Goal: Task Accomplishment & Management: Use online tool/utility

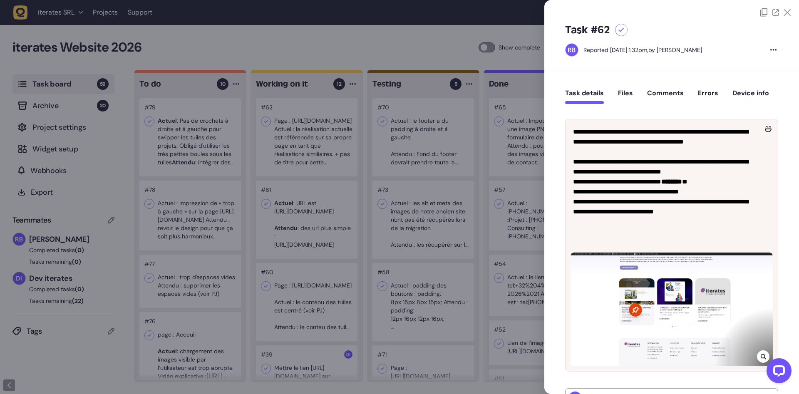
click at [347, 145] on div at bounding box center [399, 197] width 799 height 394
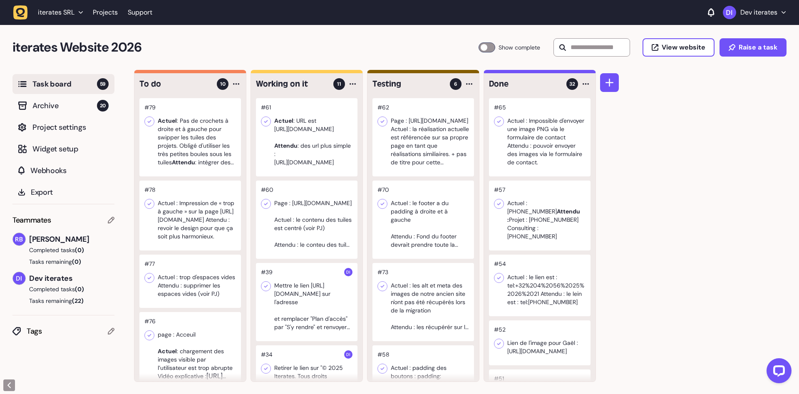
click at [307, 137] on div at bounding box center [307, 137] width 102 height 78
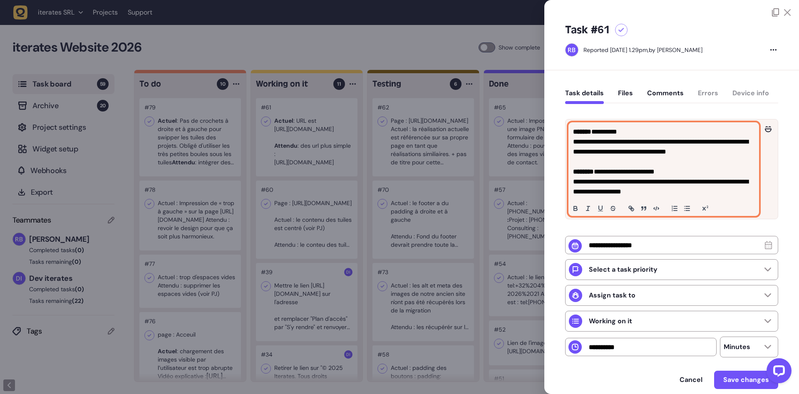
click at [610, 143] on p "**********" at bounding box center [663, 147] width 181 height 20
drag, startPoint x: 688, startPoint y: 191, endPoint x: 657, endPoint y: 183, distance: 31.5
click at [657, 183] on p "**********" at bounding box center [663, 187] width 181 height 20
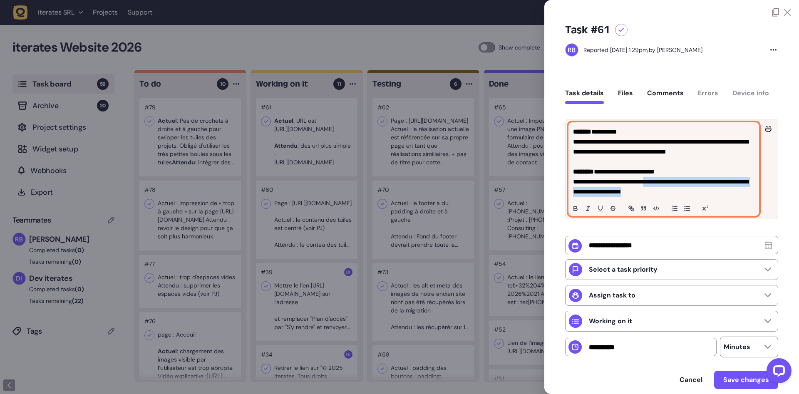
copy p "**********"
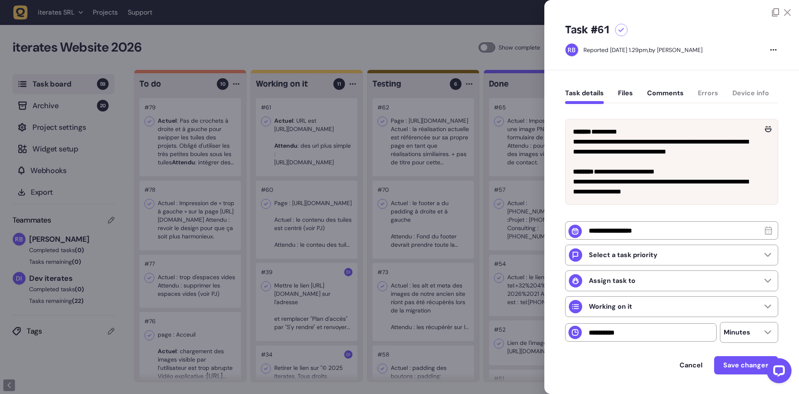
click at [489, 192] on div at bounding box center [399, 197] width 799 height 394
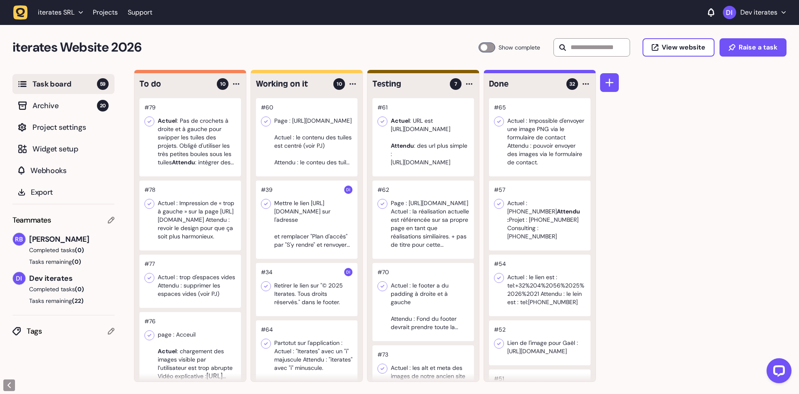
click at [306, 136] on div at bounding box center [307, 137] width 102 height 78
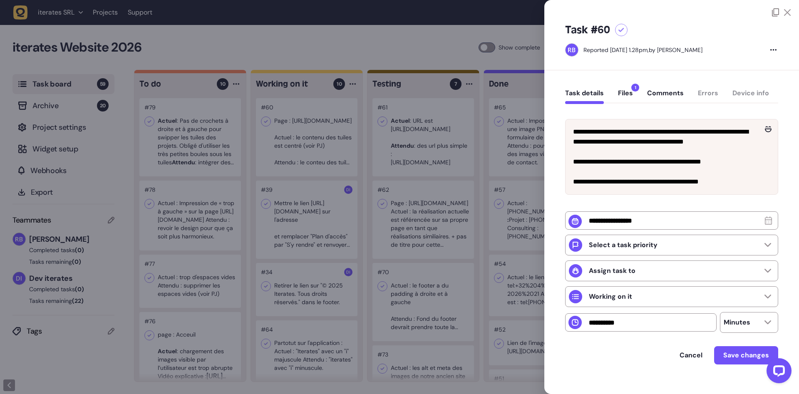
click at [629, 95] on button "Files 1" at bounding box center [625, 96] width 15 height 15
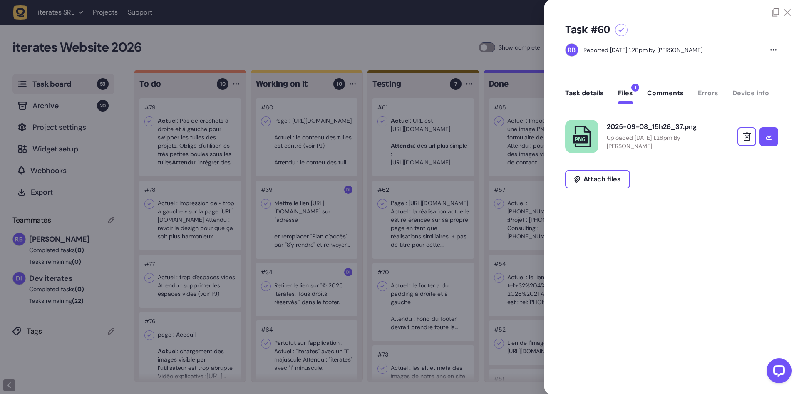
click at [591, 95] on button "Task details" at bounding box center [584, 96] width 39 height 15
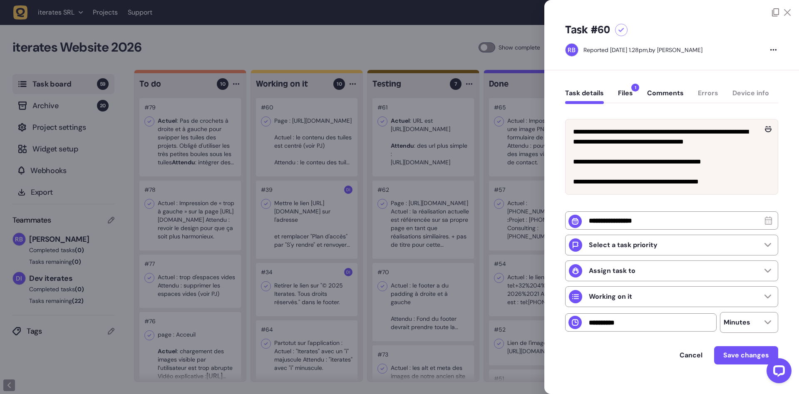
click at [481, 161] on div at bounding box center [399, 197] width 799 height 394
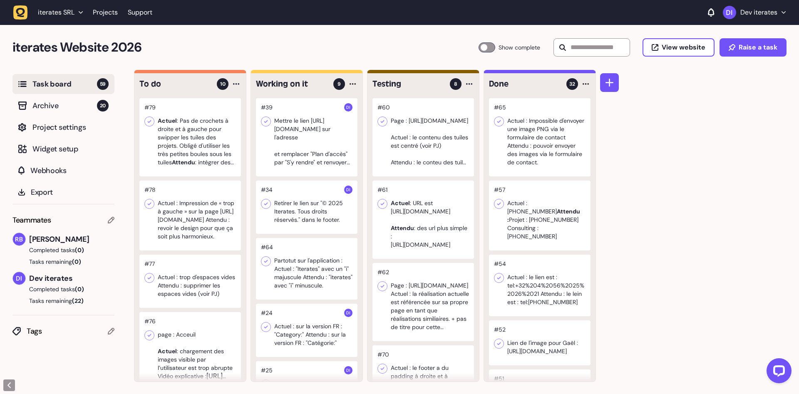
click at [309, 134] on div at bounding box center [307, 137] width 102 height 78
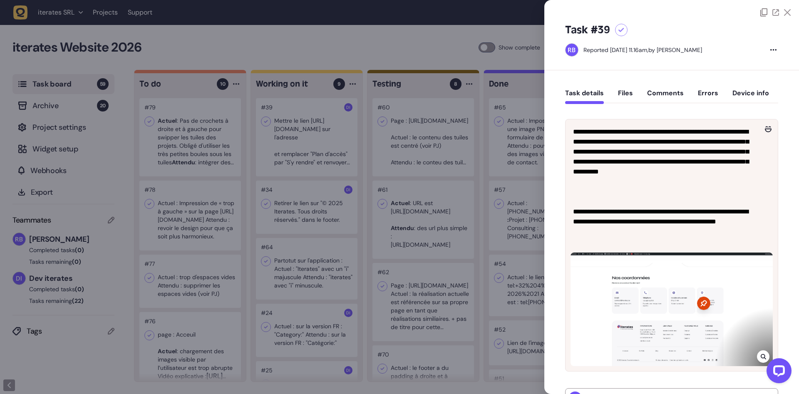
click at [413, 143] on div at bounding box center [399, 197] width 799 height 394
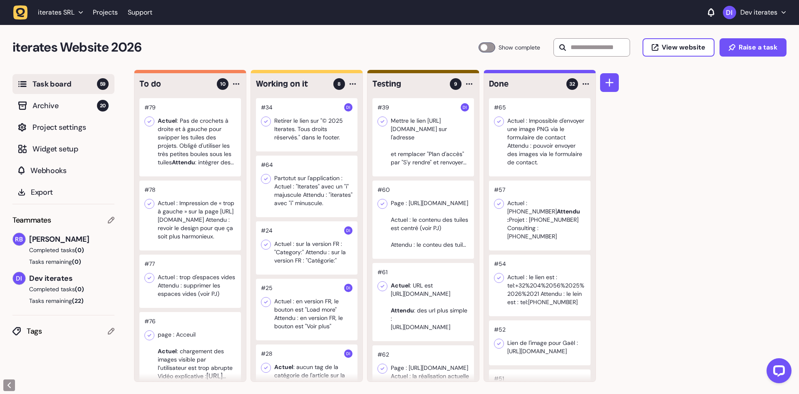
click at [320, 128] on div at bounding box center [307, 124] width 102 height 53
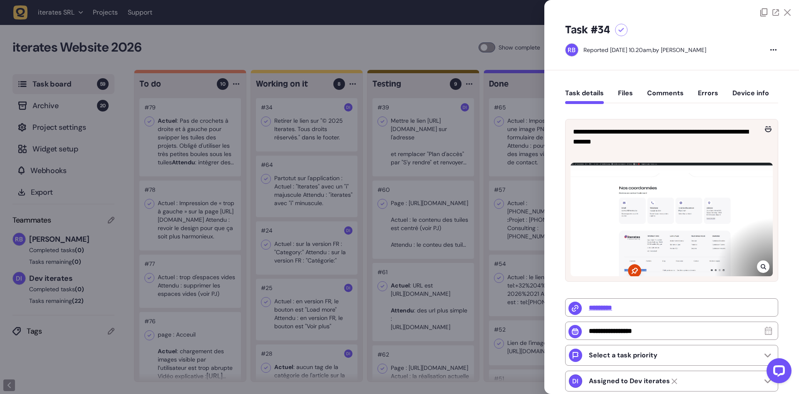
click at [443, 155] on div at bounding box center [399, 197] width 799 height 394
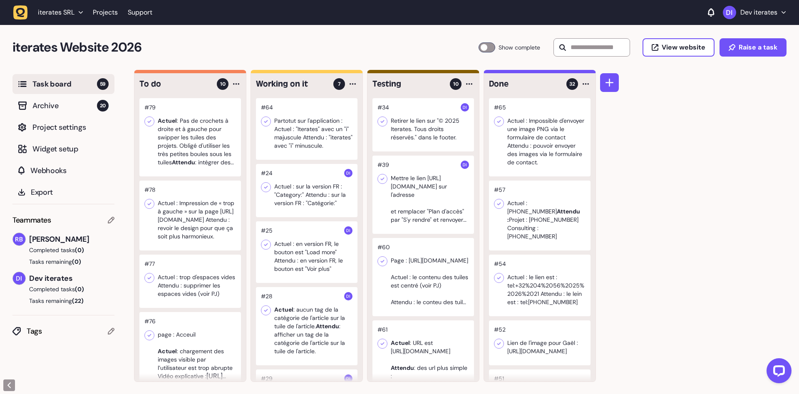
click at [311, 116] on div at bounding box center [307, 129] width 102 height 62
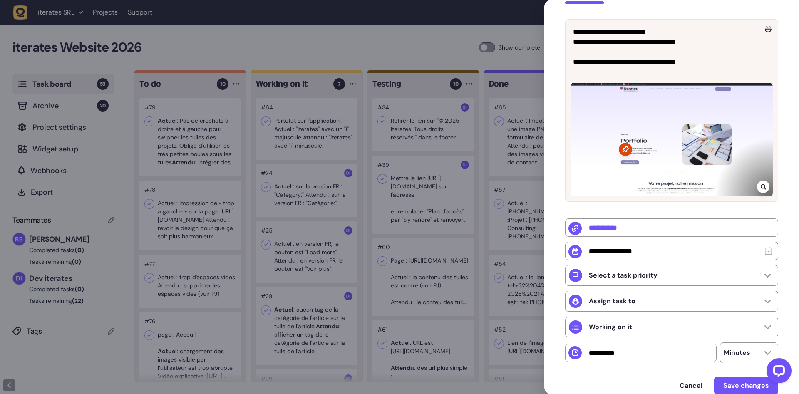
scroll to position [146, 0]
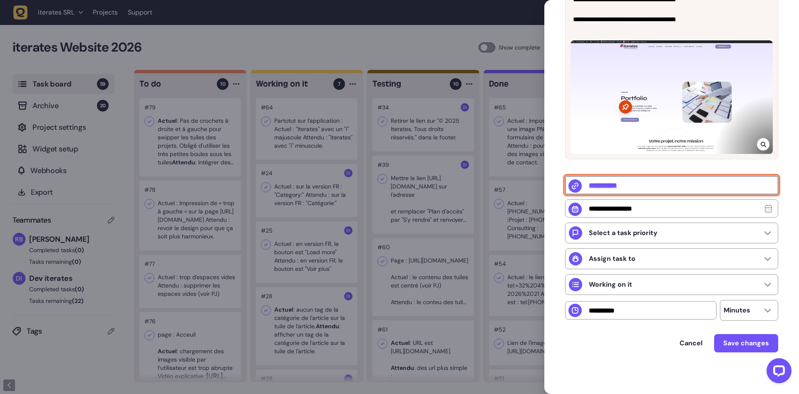
click at [610, 185] on input "**********" at bounding box center [671, 185] width 213 height 18
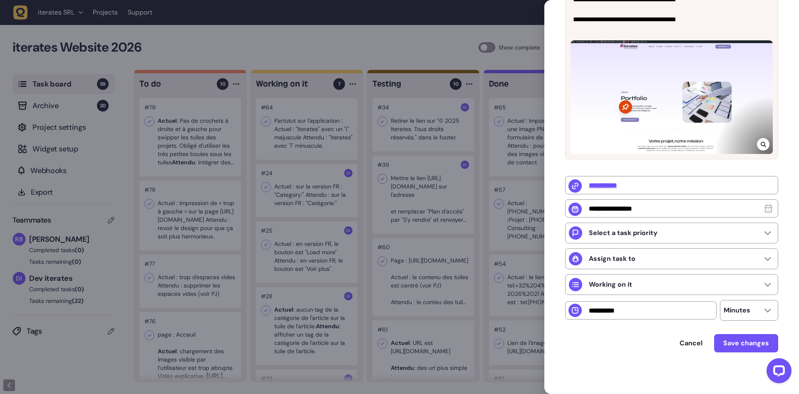
click at [417, 45] on div at bounding box center [399, 197] width 799 height 394
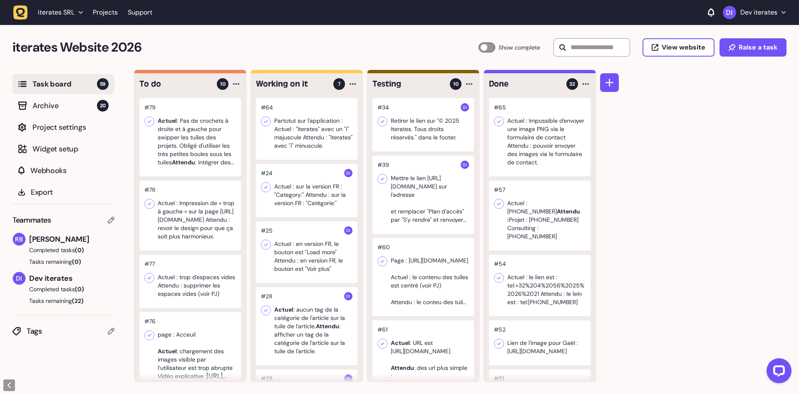
click at [306, 138] on div at bounding box center [307, 129] width 102 height 62
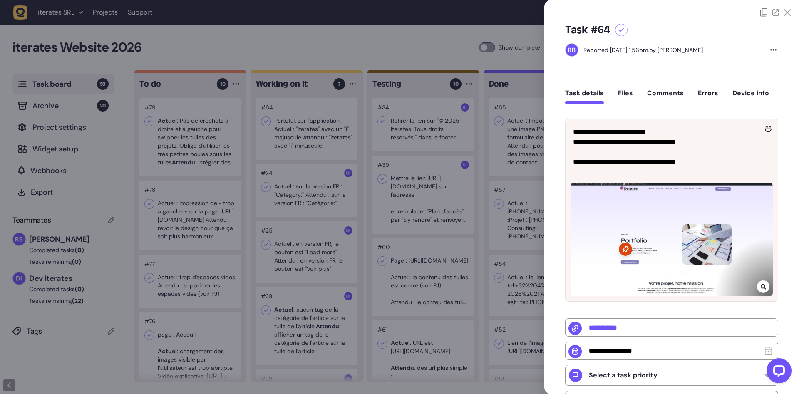
click at [310, 188] on div at bounding box center [399, 197] width 799 height 394
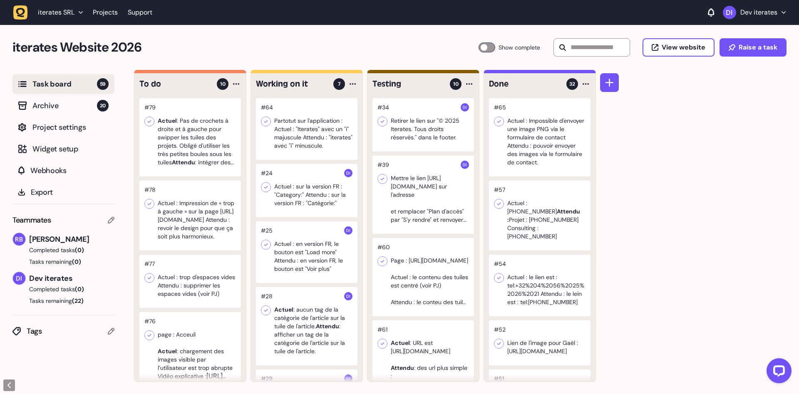
click at [310, 204] on div at bounding box center [307, 190] width 102 height 53
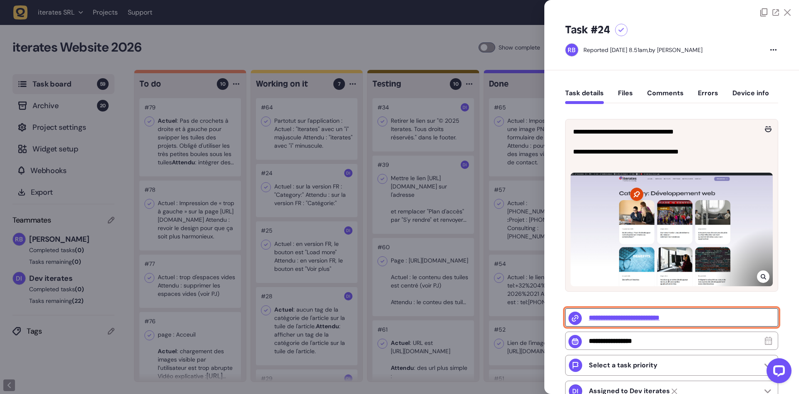
click at [625, 320] on input "**********" at bounding box center [671, 317] width 213 height 18
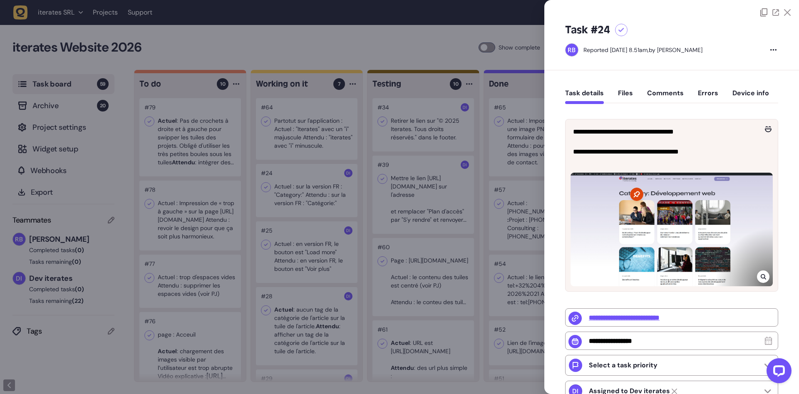
click at [327, 271] on div at bounding box center [399, 197] width 799 height 394
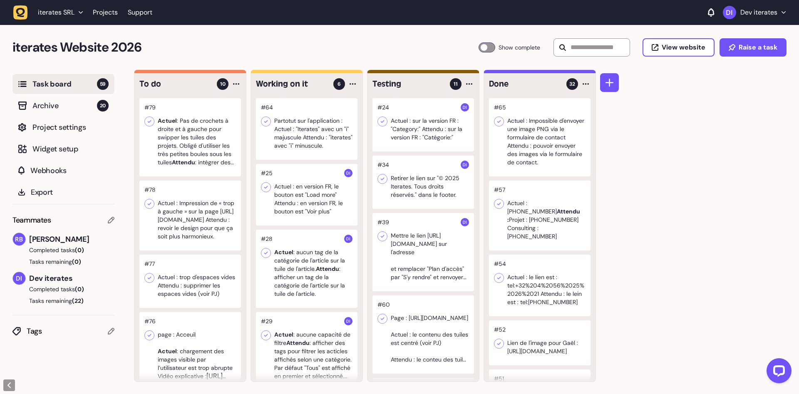
click at [309, 142] on div at bounding box center [307, 129] width 102 height 62
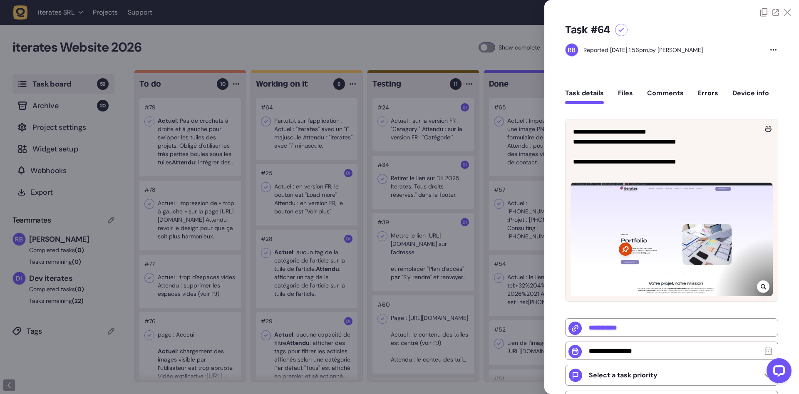
click at [309, 142] on div at bounding box center [399, 197] width 799 height 394
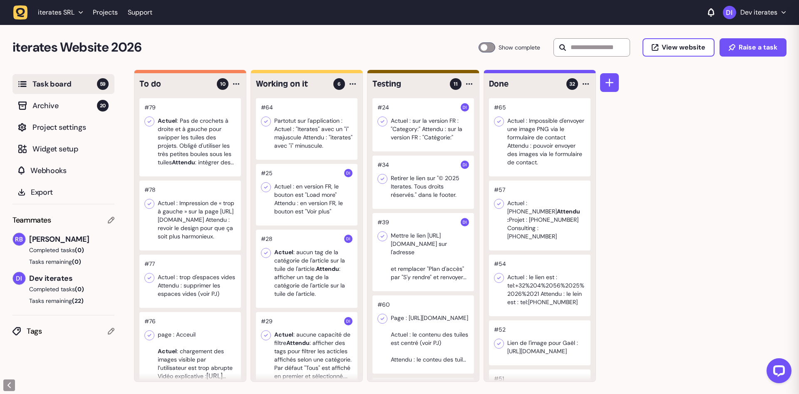
click at [310, 183] on div at bounding box center [307, 195] width 102 height 62
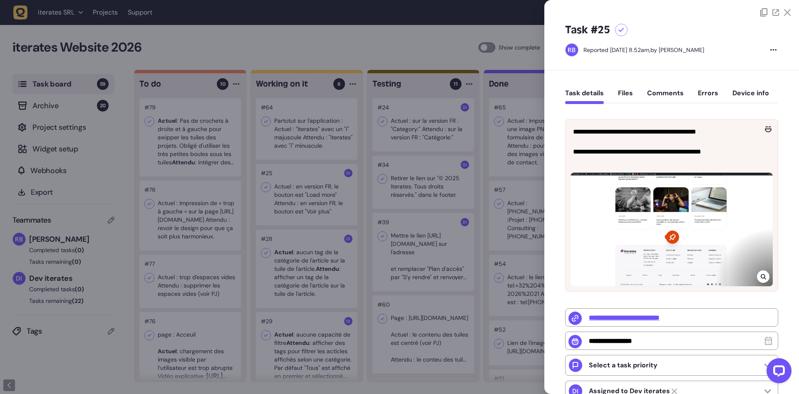
click at [310, 189] on div at bounding box center [399, 197] width 799 height 394
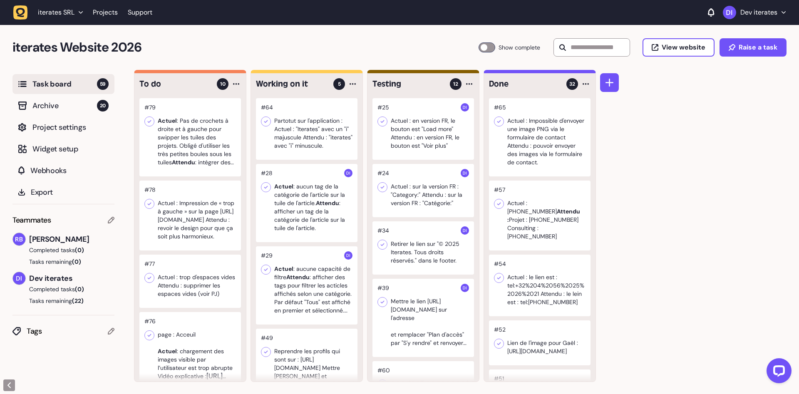
click at [275, 220] on div at bounding box center [307, 203] width 102 height 78
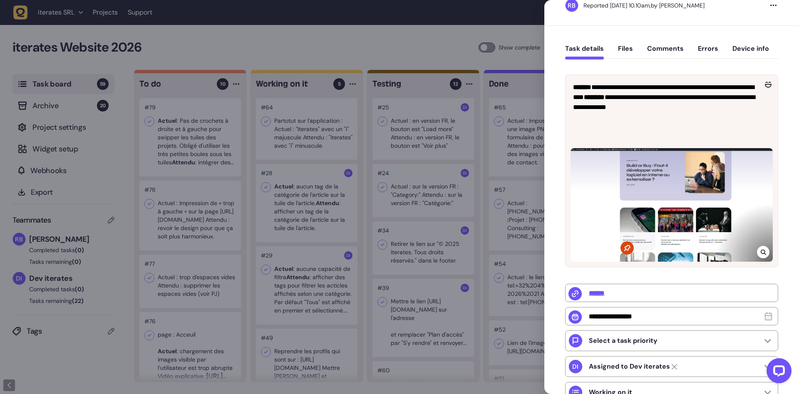
scroll to position [52, 0]
